Goal: Task Accomplishment & Management: Manage account settings

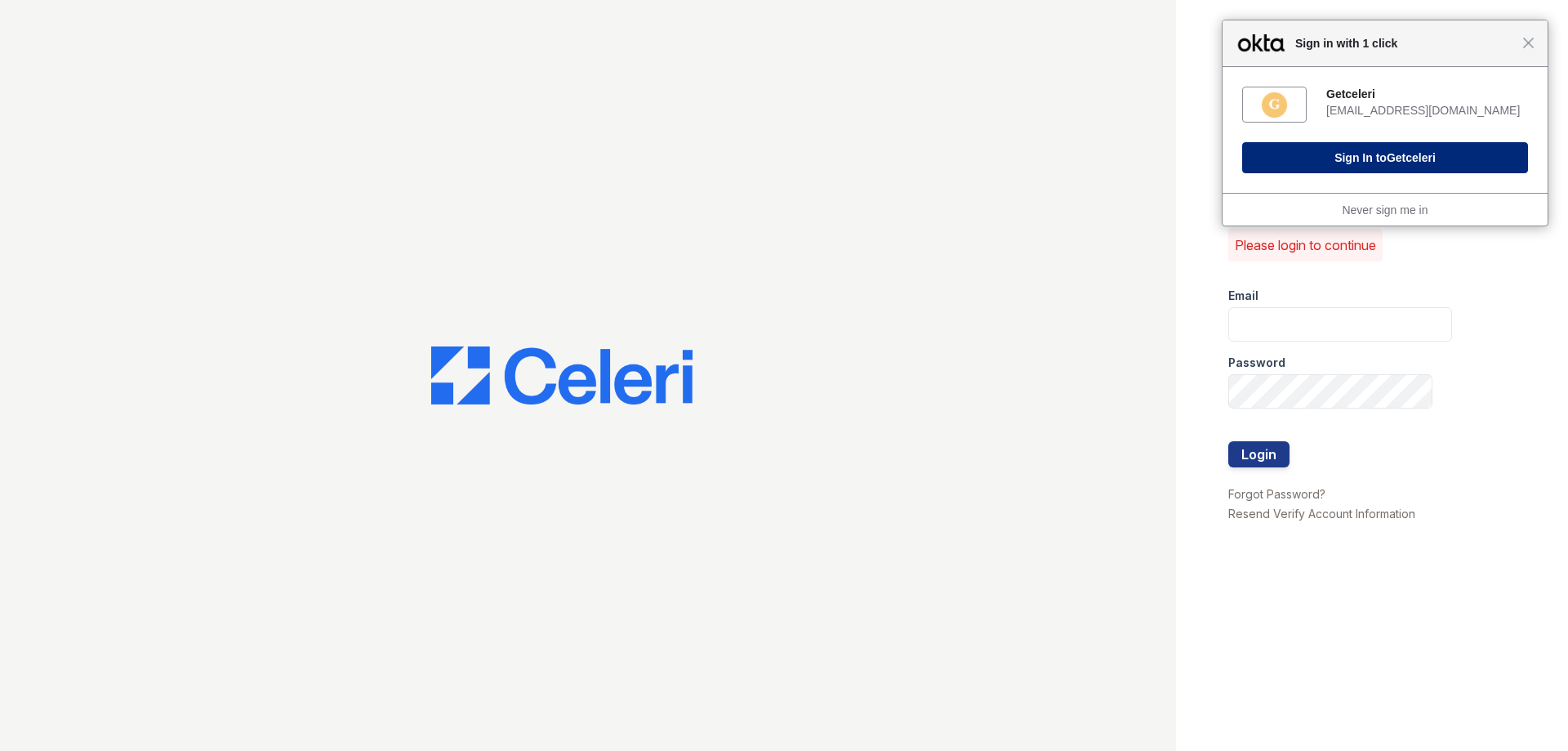
click at [1383, 156] on button "Sign In to Getceleri" at bounding box center [1385, 158] width 286 height 31
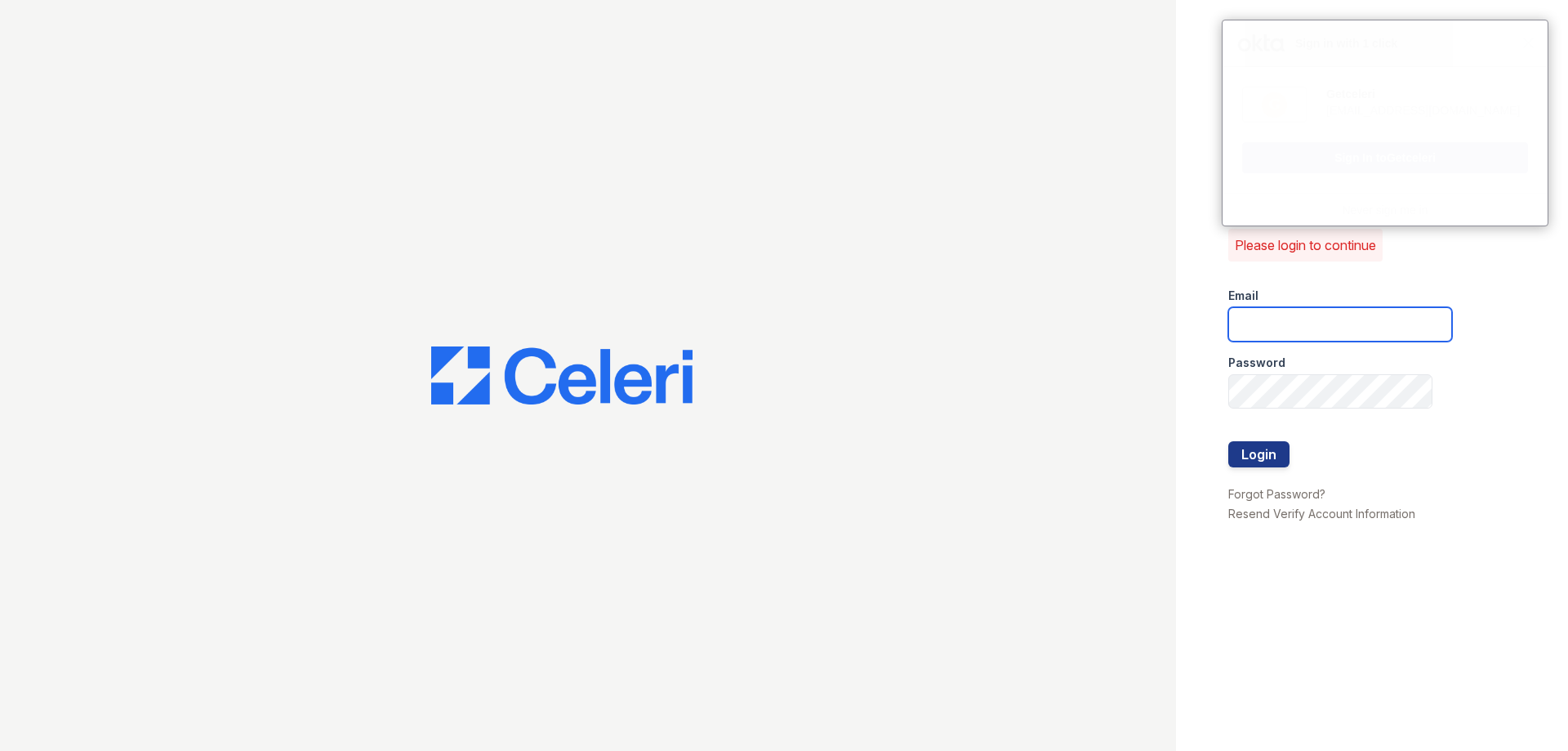
type input "[EMAIL_ADDRESS][DOMAIN_NAME]"
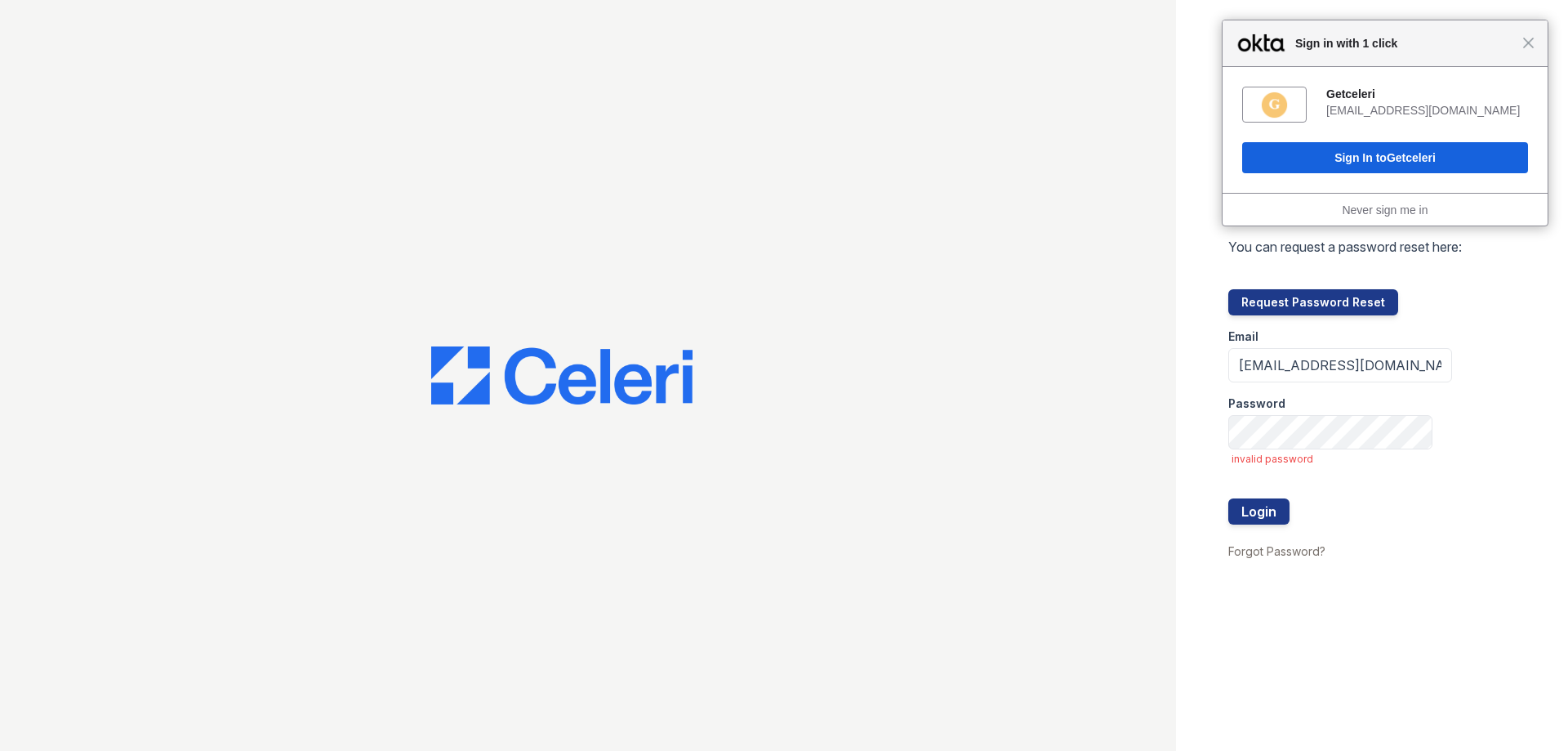
click at [1369, 141] on div "Getceleri rli@rosepmg.com Sign In to Getceleri" at bounding box center [1386, 130] width 325 height 126
click at [1228, 499] on button "Login" at bounding box center [1259, 512] width 61 height 26
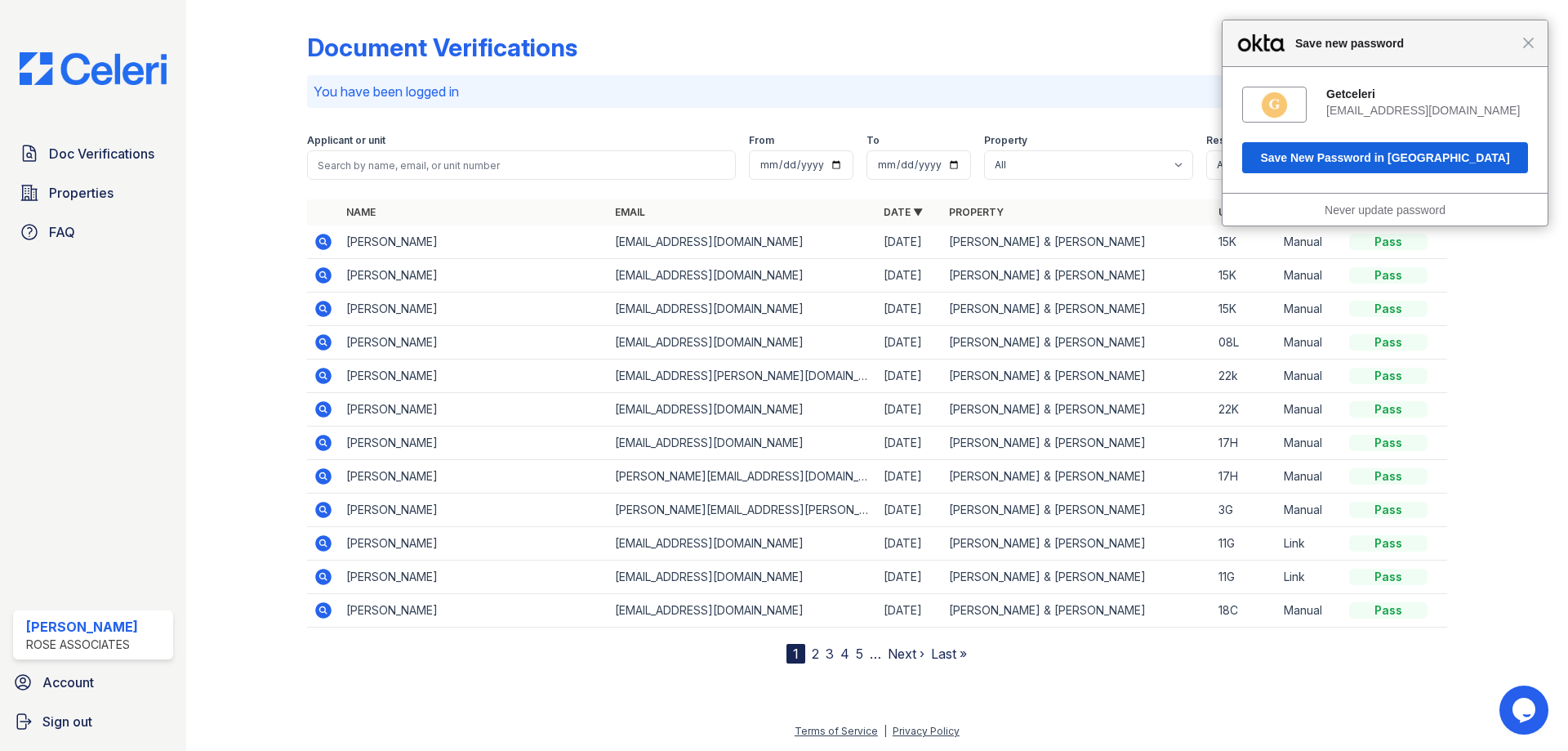
click at [1546, 40] on div "Close Save new password" at bounding box center [1386, 44] width 325 height 47
click at [1547, 34] on div "Close Save new password" at bounding box center [1386, 44] width 325 height 47
click at [1534, 42] on div "Close Save new password" at bounding box center [1386, 44] width 325 height 47
click at [1529, 45] on span "Close" at bounding box center [1528, 43] width 12 height 12
